Goal: Navigation & Orientation: Find specific page/section

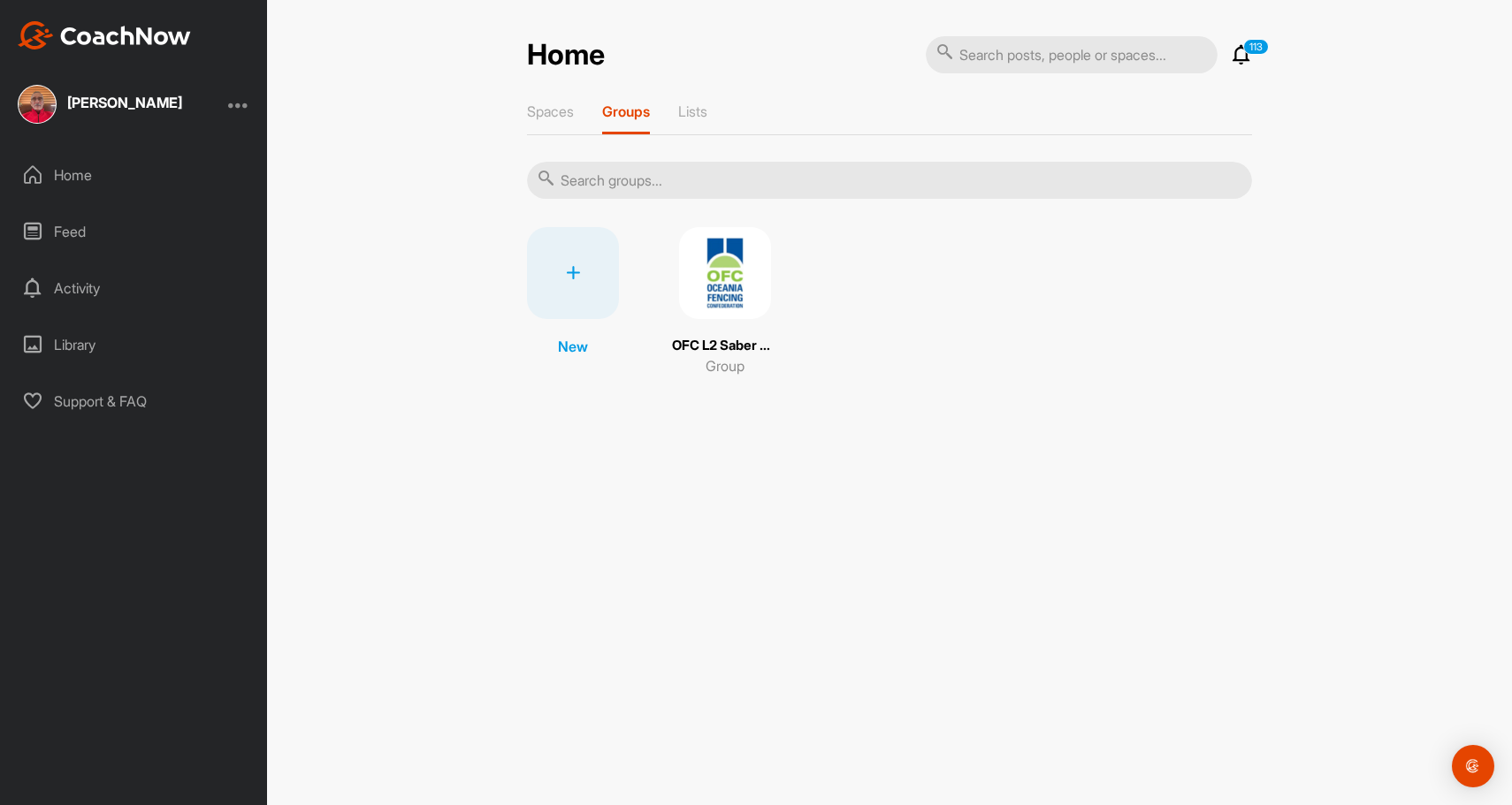
click at [729, 271] on img at bounding box center [725, 273] width 92 height 92
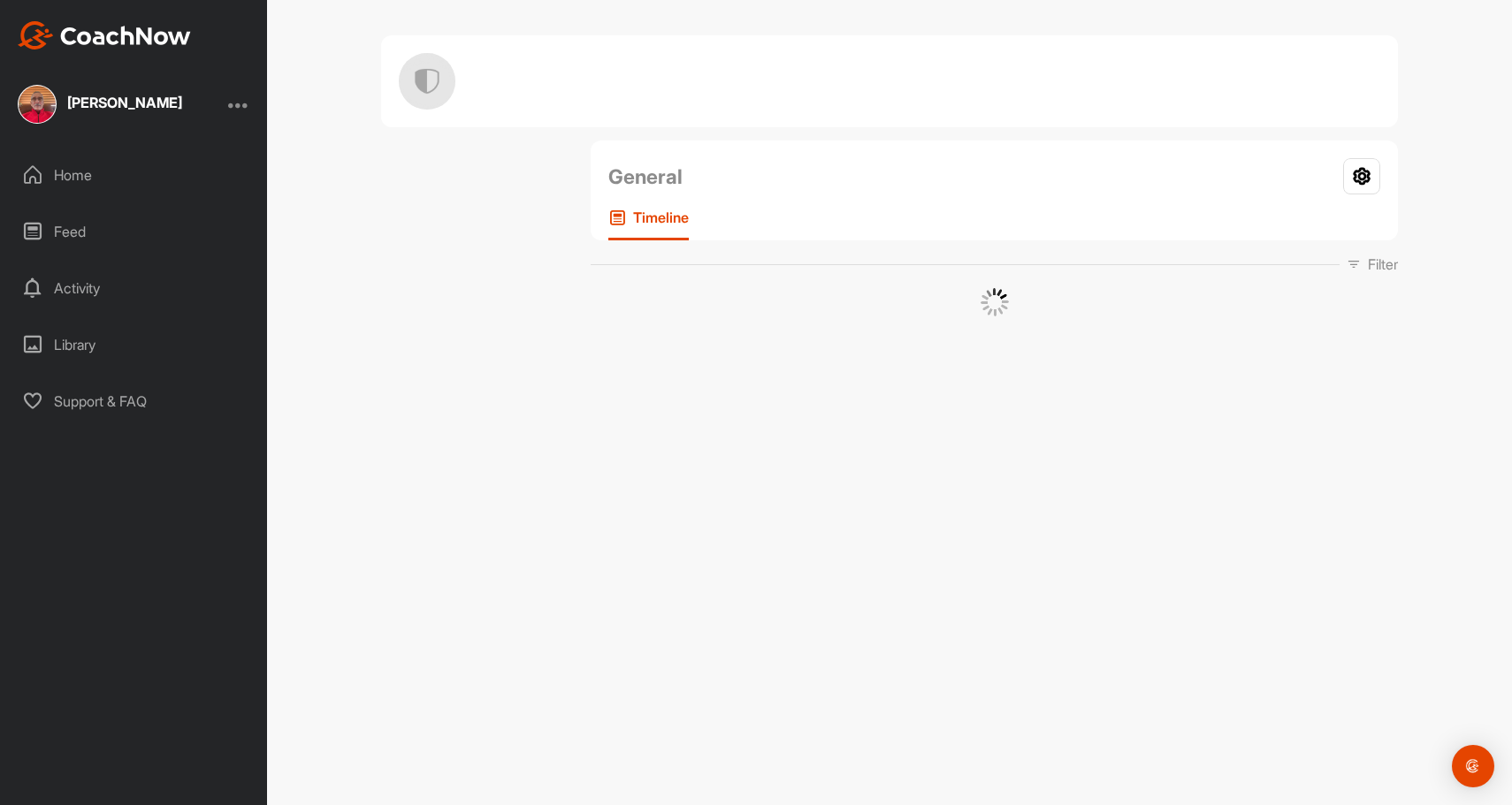
click at [729, 271] on div "Filter Media Type Images Videos Notes Audio Documents Sort by Created at Tags A…" at bounding box center [993, 264] width 807 height 21
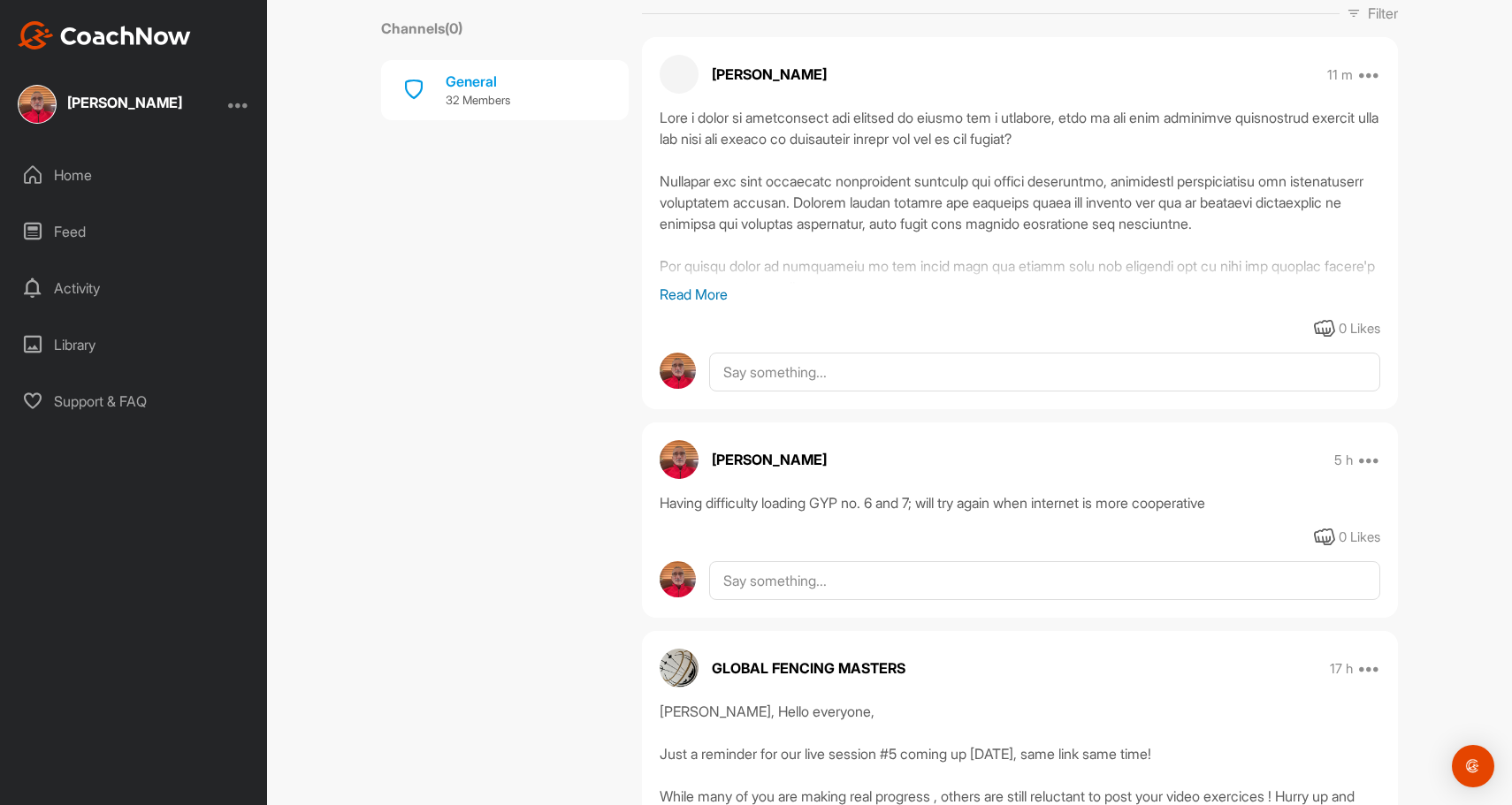
scroll to position [340, 0]
click at [711, 289] on p "Read More" at bounding box center [1019, 293] width 720 height 21
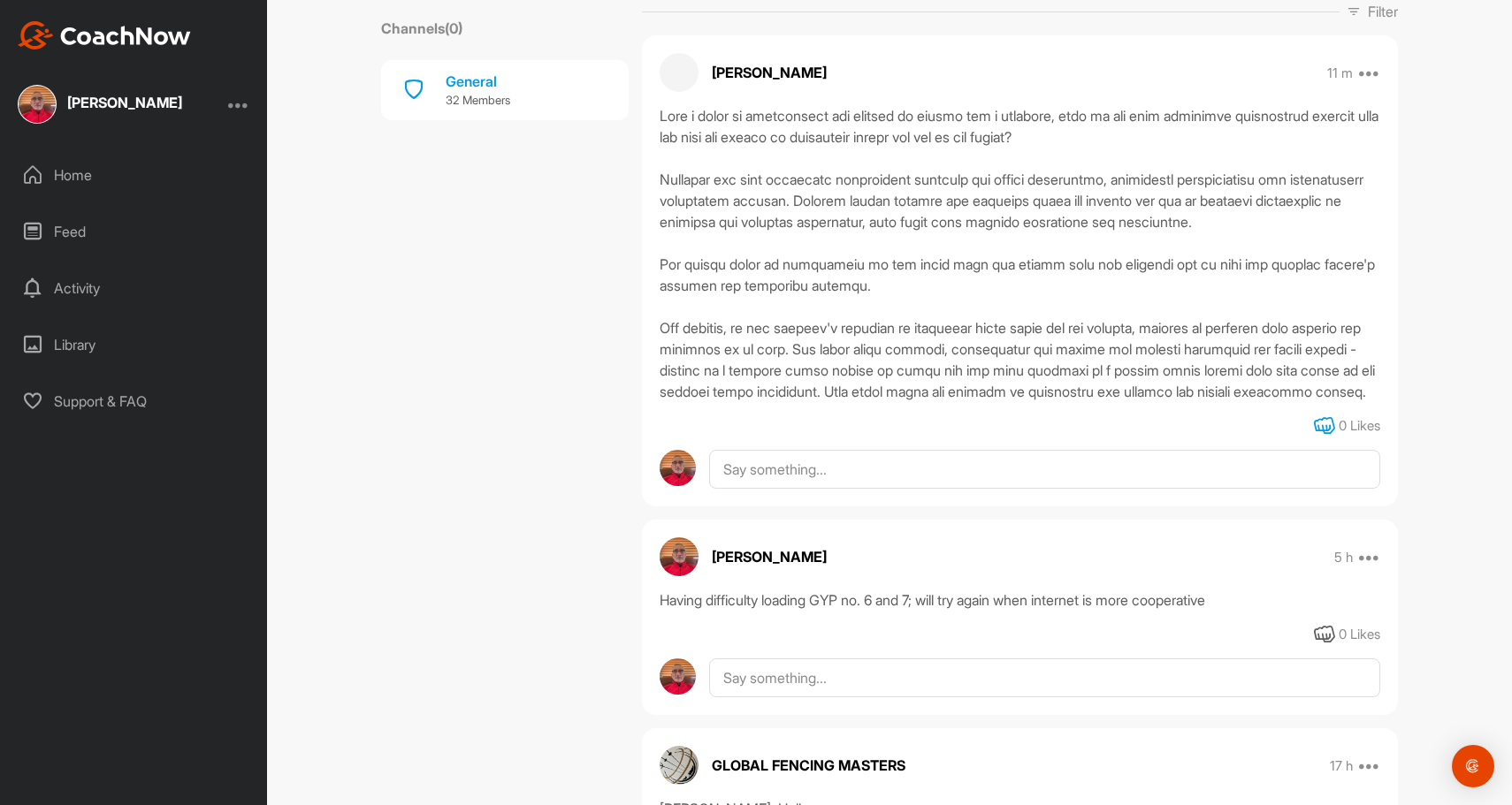
click at [1333, 423] on icon at bounding box center [1325, 426] width 21 height 21
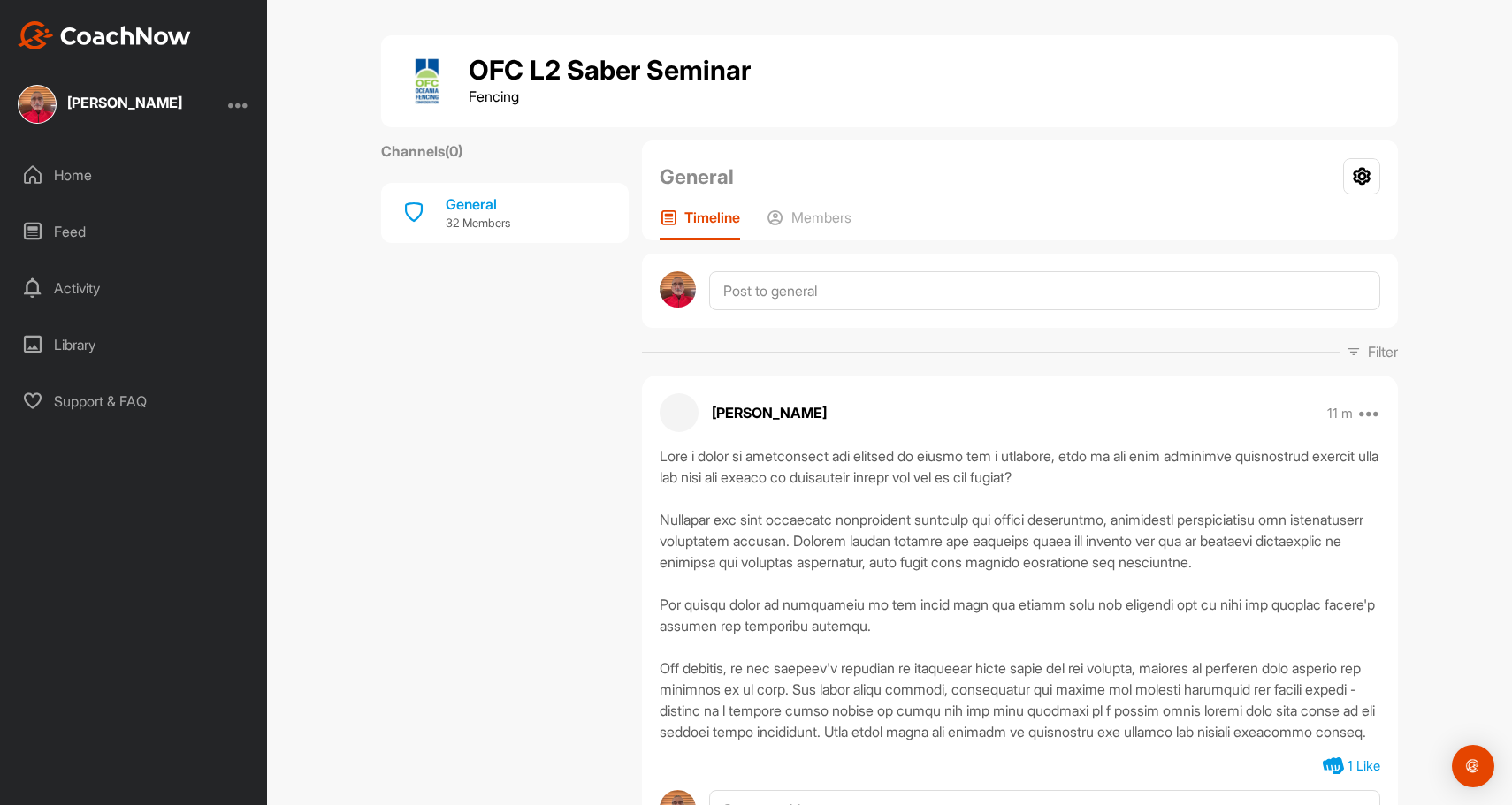
scroll to position [0, 0]
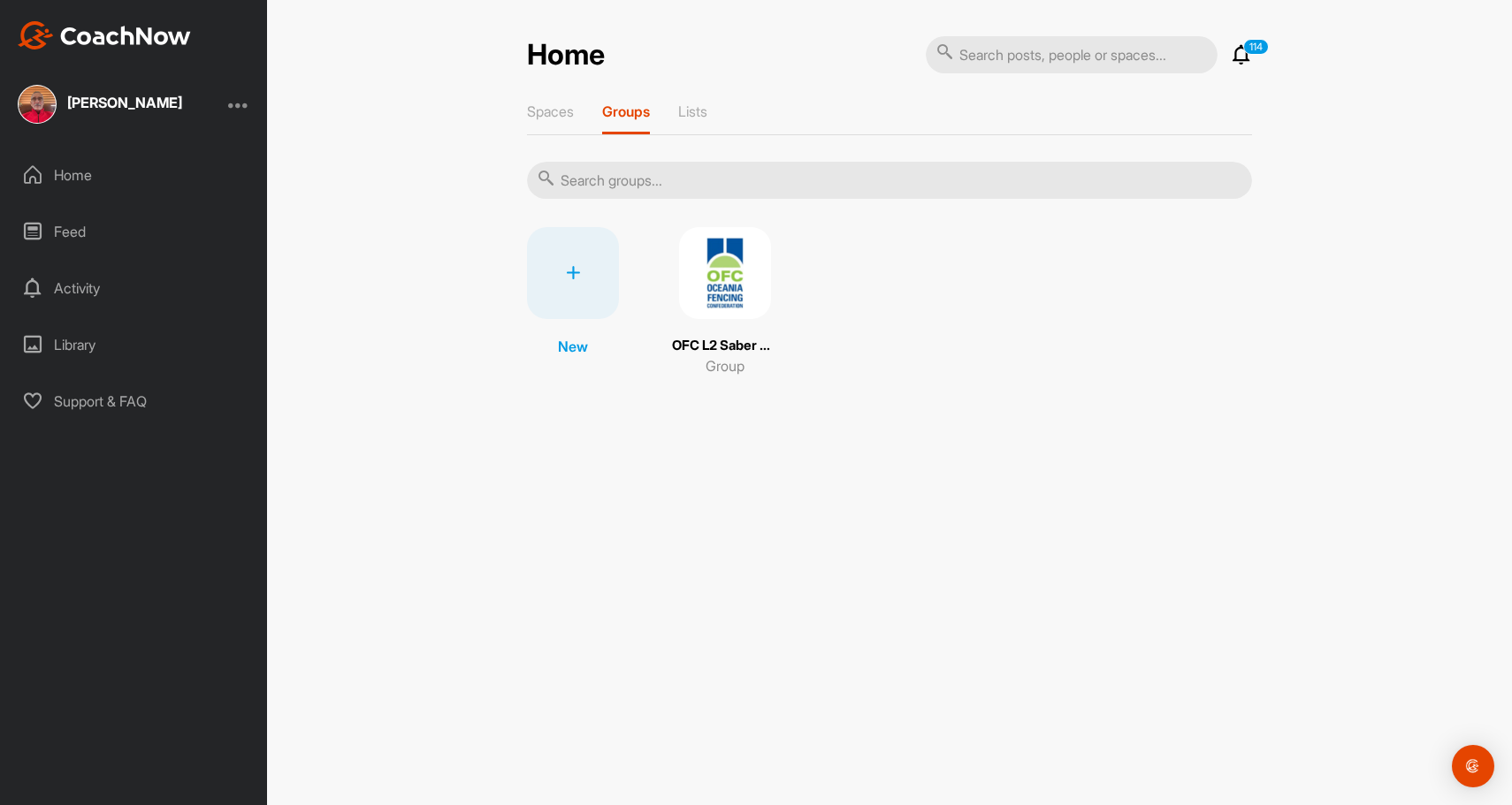
click at [719, 277] on img at bounding box center [725, 273] width 92 height 92
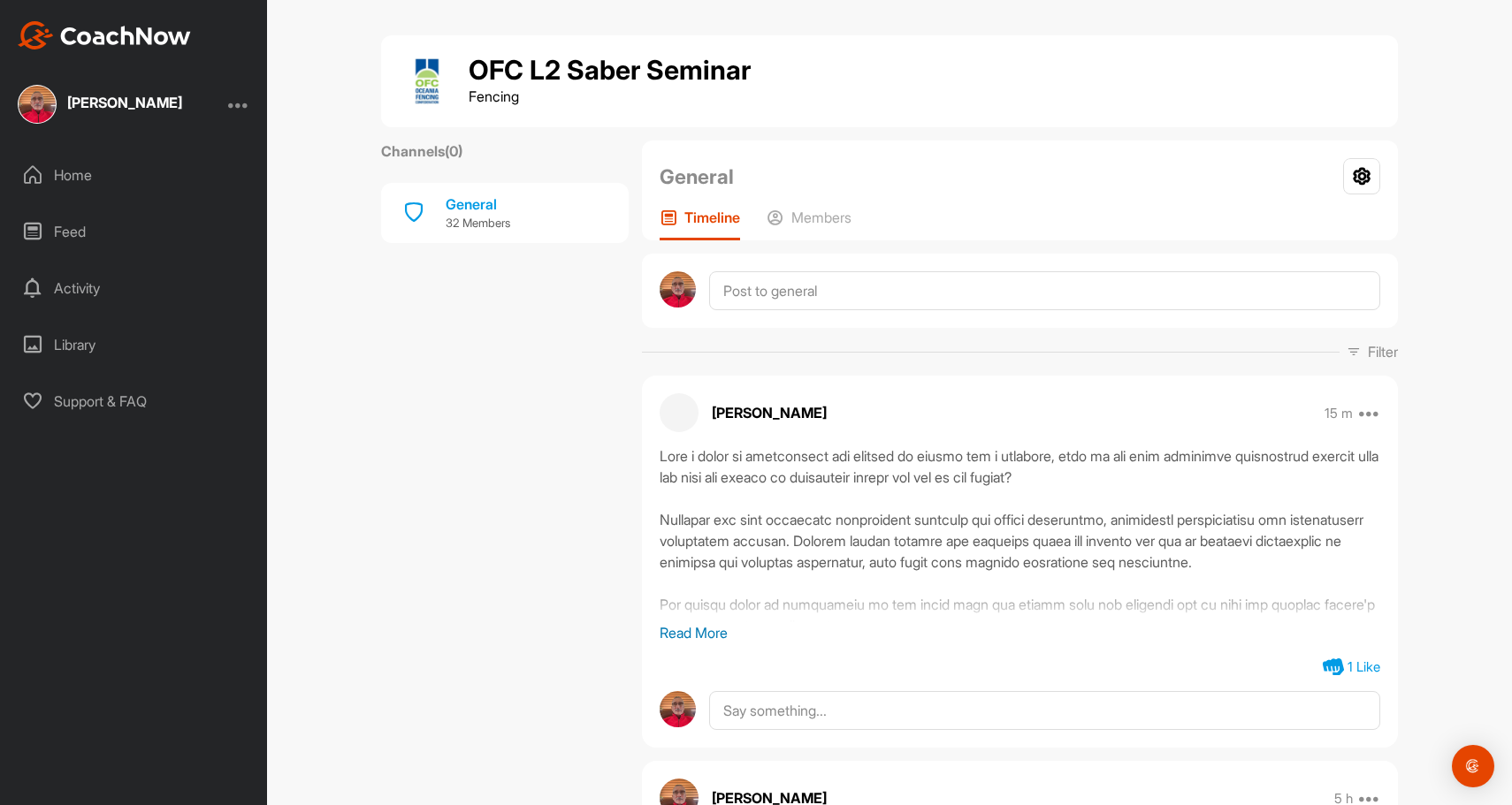
click at [245, 104] on div at bounding box center [239, 105] width 21 height 21
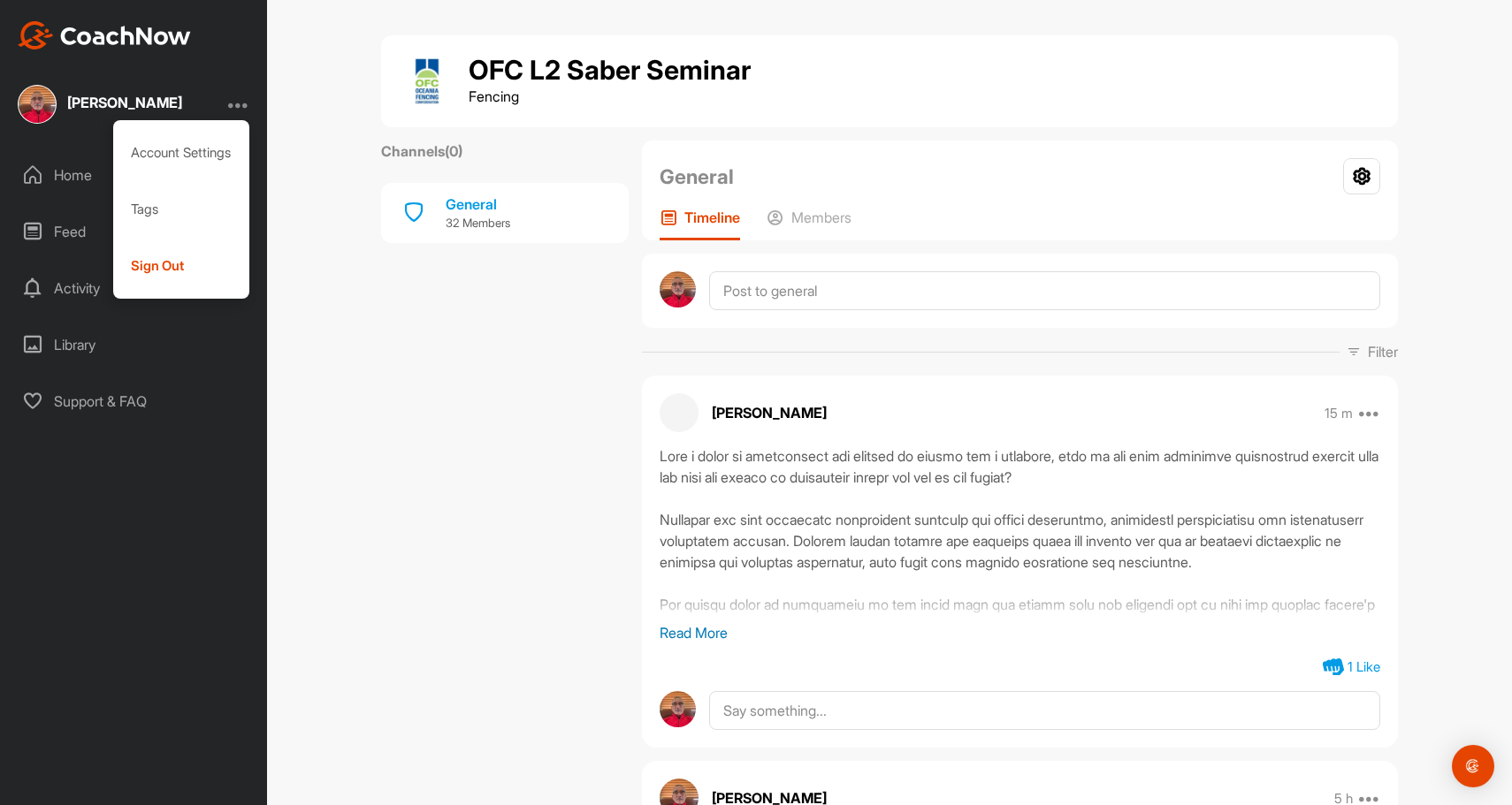
click at [245, 104] on div at bounding box center [239, 105] width 21 height 21
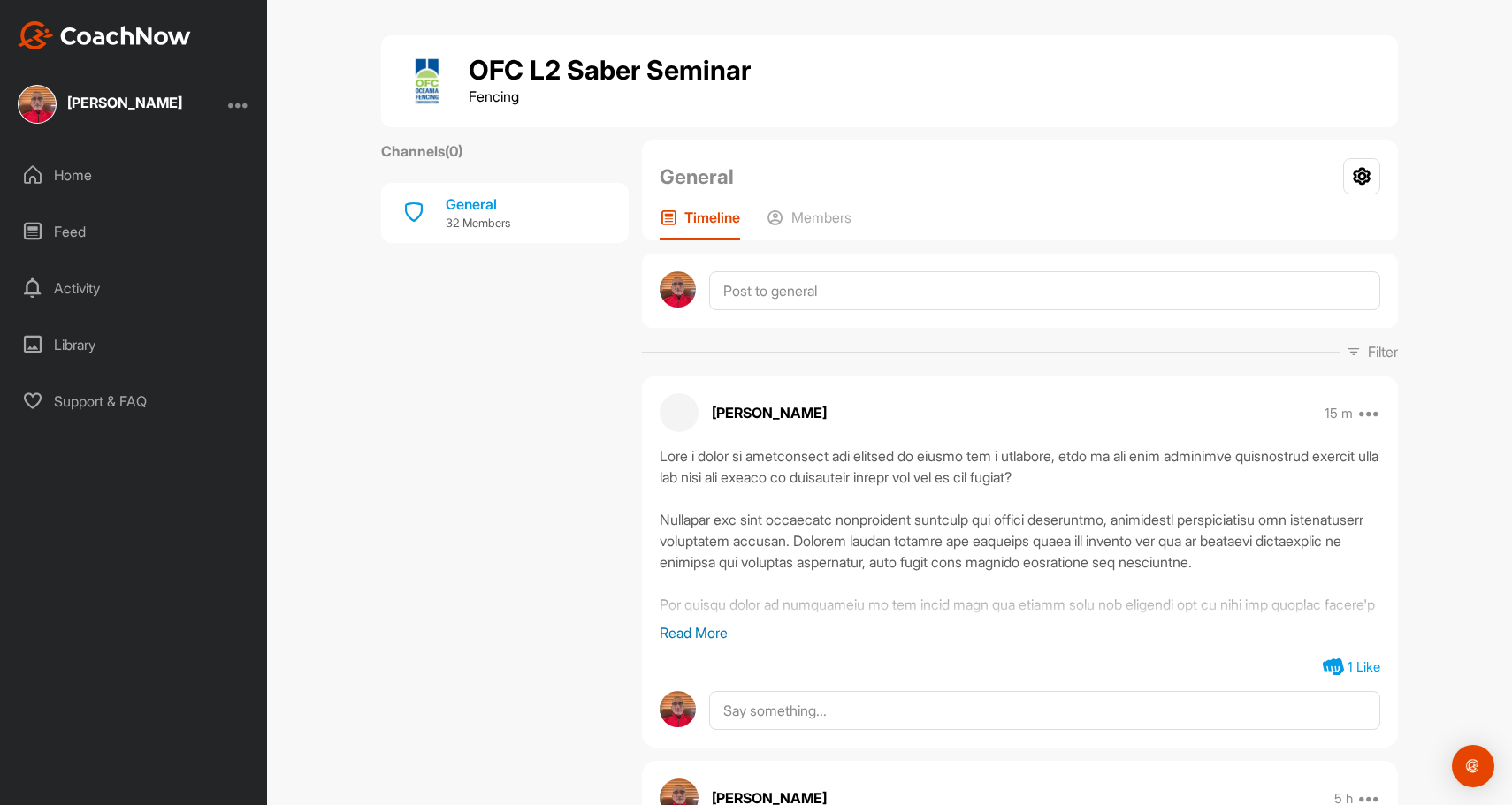
click at [67, 283] on div "Activity" at bounding box center [134, 287] width 249 height 44
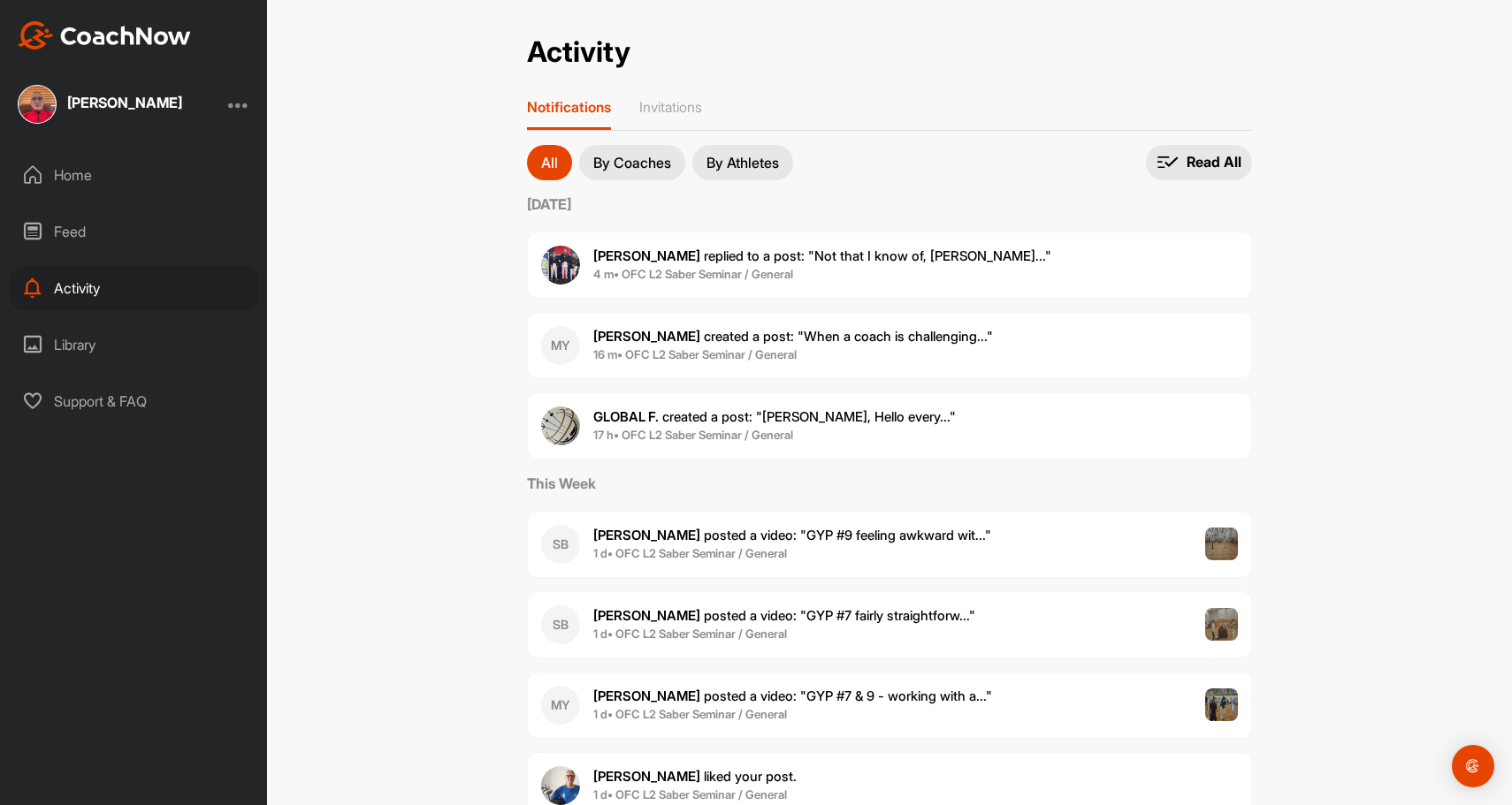
click at [42, 228] on div "Feed" at bounding box center [134, 231] width 249 height 44
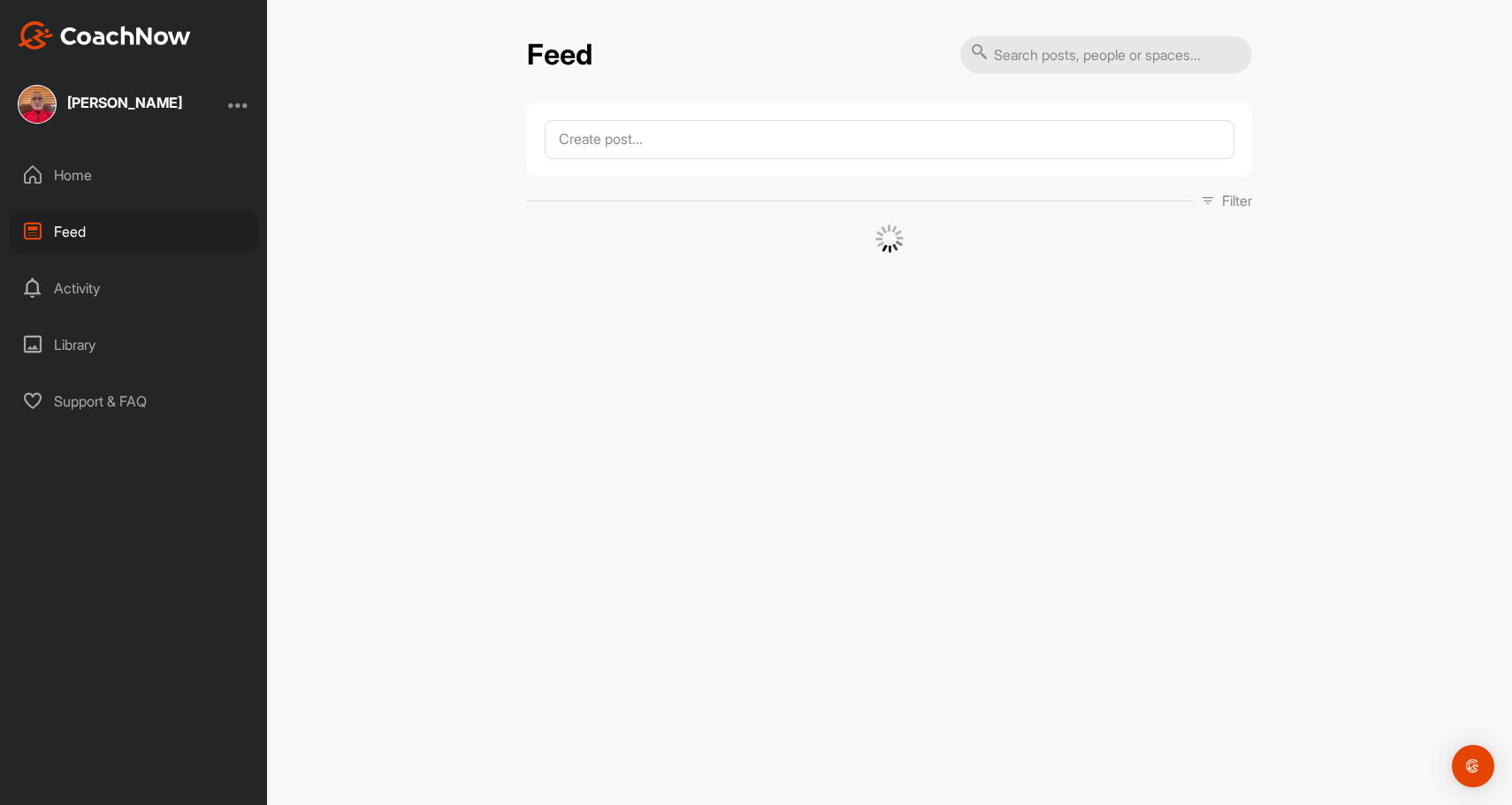
click at [43, 171] on div "Home" at bounding box center [134, 175] width 249 height 44
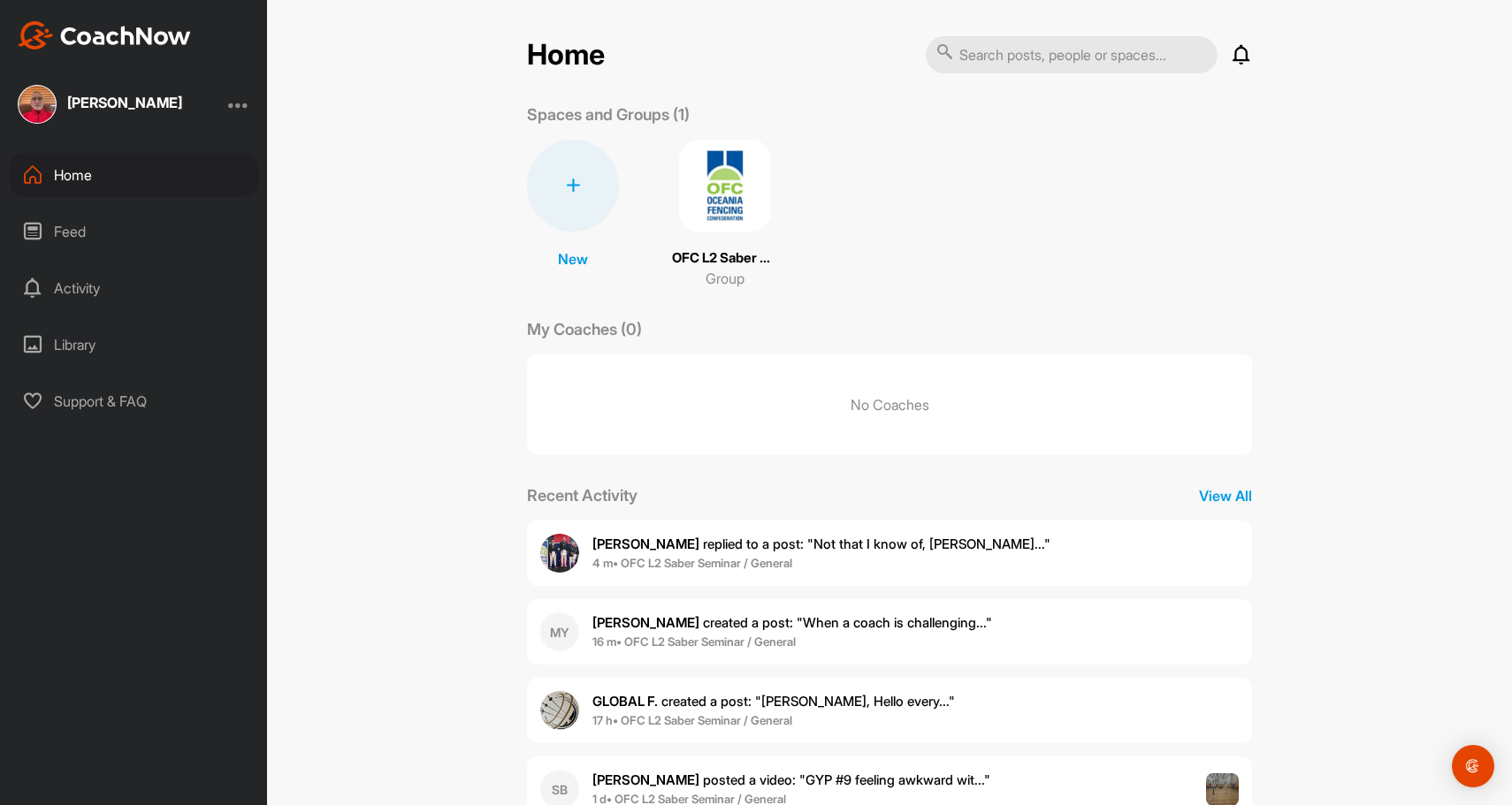
click at [714, 182] on img at bounding box center [725, 185] width 92 height 92
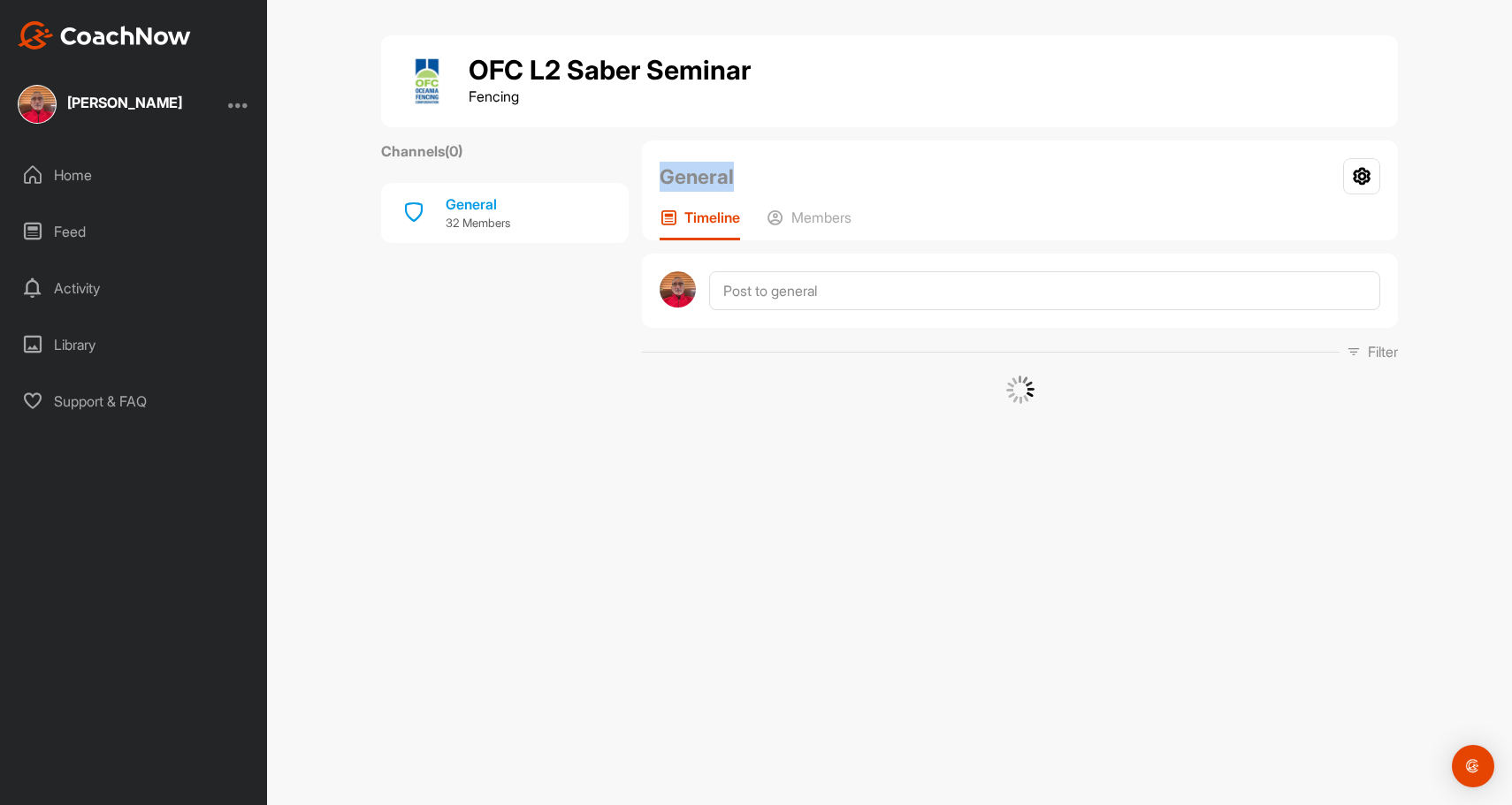
click at [714, 182] on h2 "General" at bounding box center [696, 177] width 74 height 30
